Goal: Entertainment & Leisure: Consume media (video, audio)

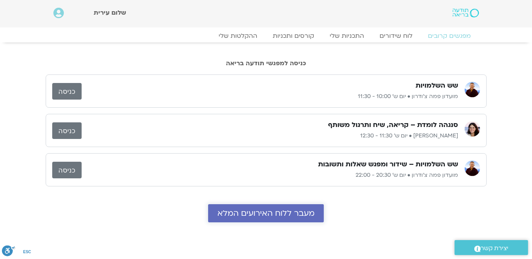
click at [295, 209] on span "מעבר ללוח האירועים המלא" at bounding box center [265, 213] width 97 height 9
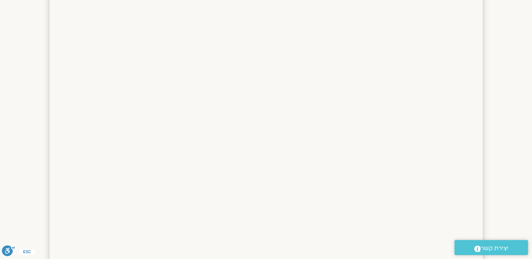
scroll to position [642, 0]
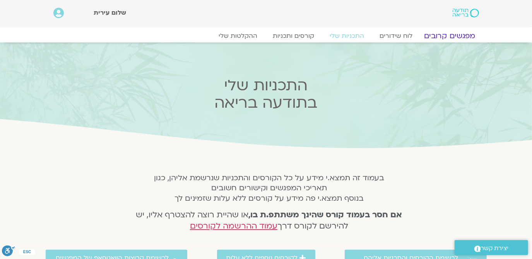
click at [454, 34] on link "מפגשים קרובים" at bounding box center [449, 35] width 70 height 9
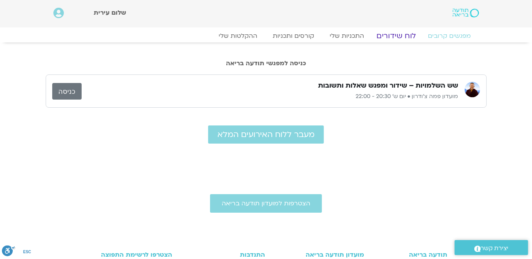
click at [392, 39] on link "לוח שידורים" at bounding box center [396, 35] width 58 height 9
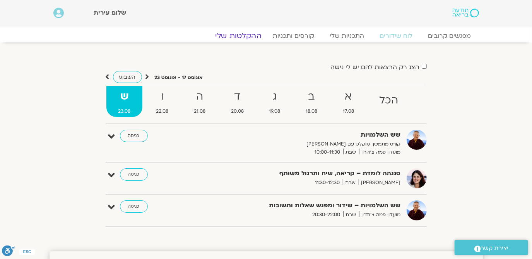
click at [241, 33] on link "ההקלטות שלי" at bounding box center [238, 35] width 65 height 9
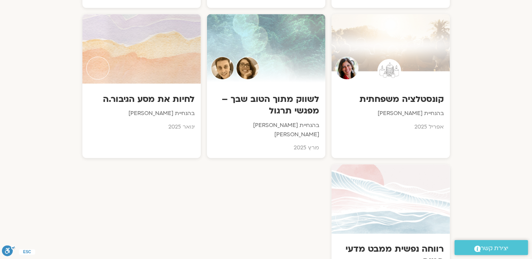
scroll to position [750, 0]
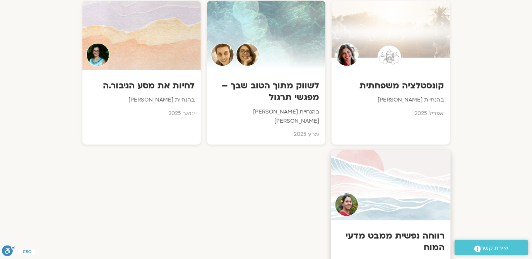
click at [381, 151] on div at bounding box center [390, 186] width 119 height 70
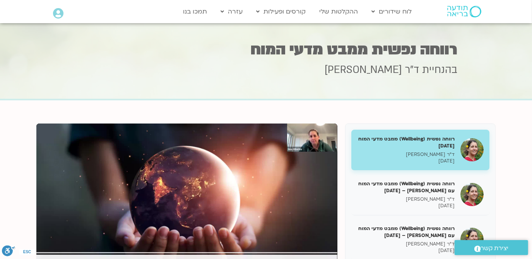
click at [506, 95] on div at bounding box center [266, 61] width 532 height 77
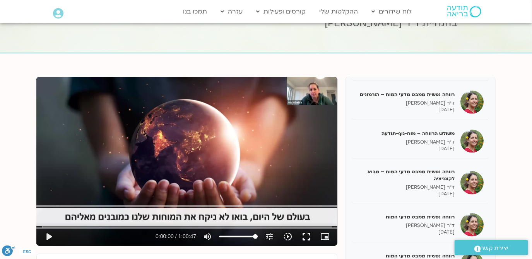
scroll to position [959, 0]
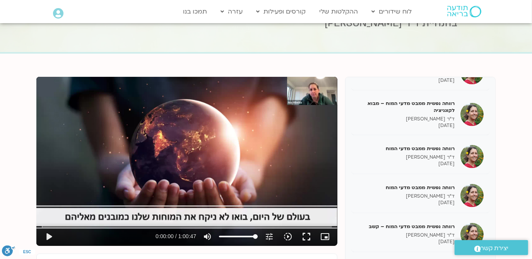
click at [503, 160] on section "רווחה נפשית (Wellbeing) ממבט מדעי המוח 31/01/25 ד"ר נועה אלבלדה 31/01/2025 רווח…" at bounding box center [266, 221] width 532 height 335
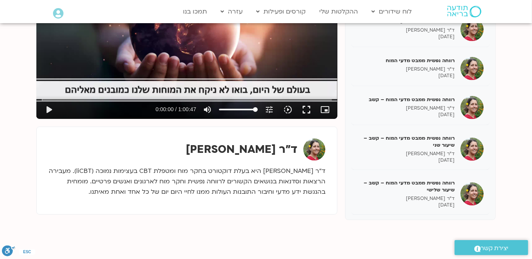
scroll to position [188, 0]
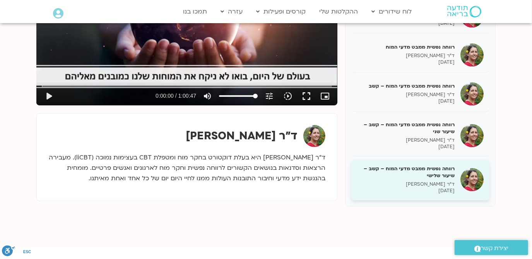
click at [472, 171] on img at bounding box center [471, 180] width 23 height 23
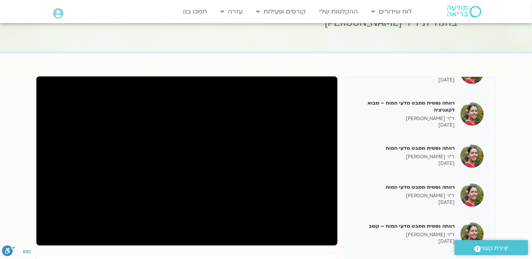
scroll to position [47, 0]
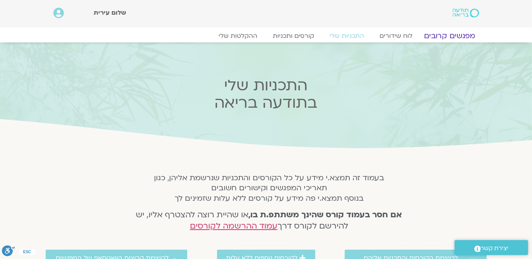
click at [450, 36] on link "מפגשים קרובים" at bounding box center [449, 35] width 70 height 9
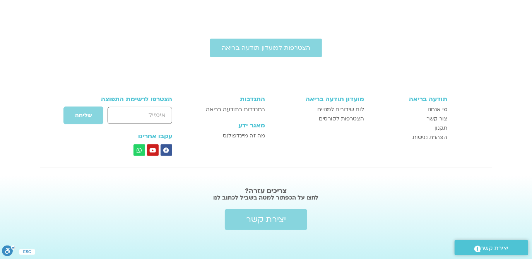
scroll to position [157, 0]
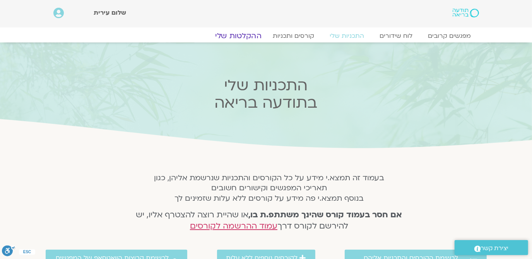
click at [239, 31] on link "ההקלטות שלי" at bounding box center [238, 35] width 65 height 9
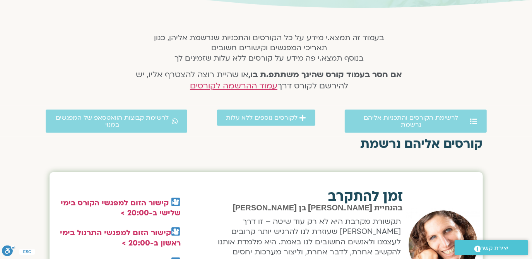
scroll to position [174, 0]
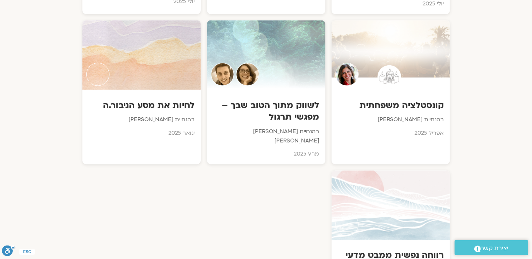
scroll to position [750, 0]
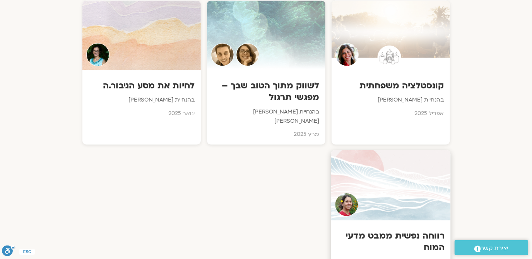
click at [342, 194] on img at bounding box center [346, 206] width 24 height 24
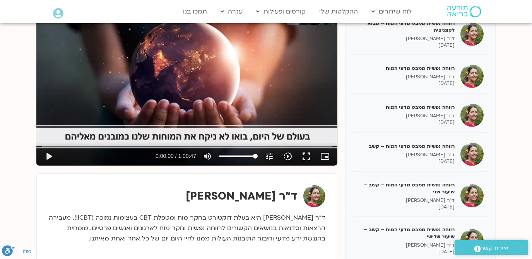
scroll to position [140, 0]
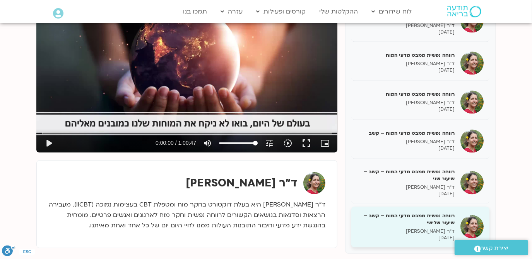
click at [472, 221] on img at bounding box center [471, 227] width 23 height 23
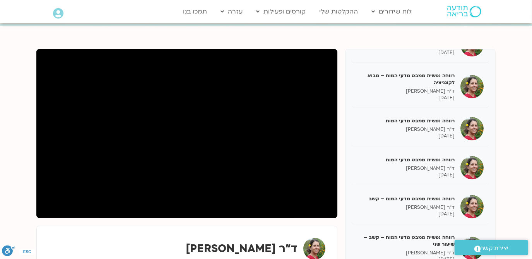
scroll to position [47, 0]
